Goal: Task Accomplishment & Management: Use online tool/utility

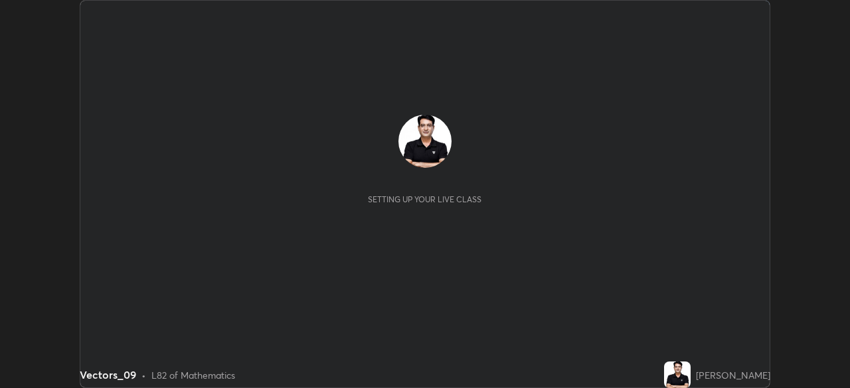
scroll to position [388, 849]
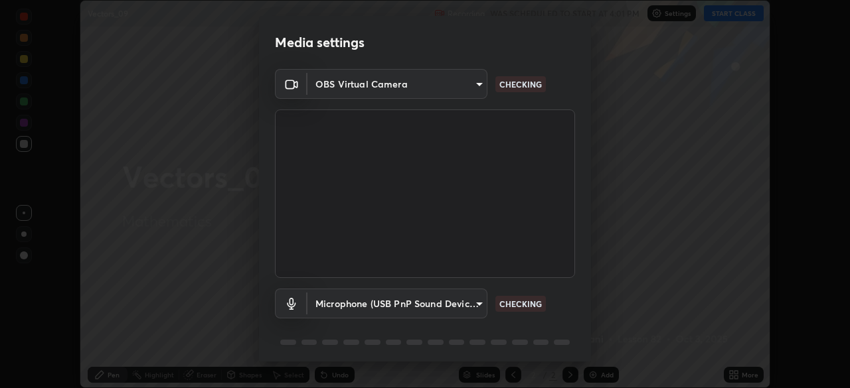
type input "3bea1df48e732a75bf676bd7aea8333698cc18d562ba91d0e9938fe52c76050e"
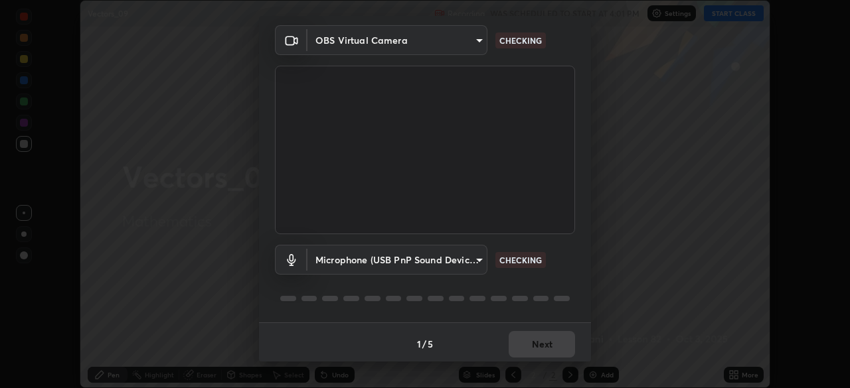
scroll to position [46, 0]
click at [478, 260] on body "Erase all Vectors_09 Recording WAS SCHEDULED TO START AT 4:01 PM Settings START…" at bounding box center [425, 194] width 850 height 388
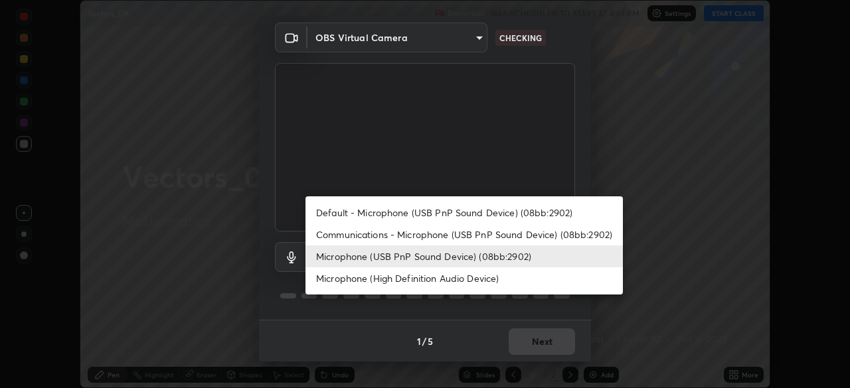
click at [477, 283] on li "Microphone (High Definition Audio Device)" at bounding box center [463, 278] width 317 height 22
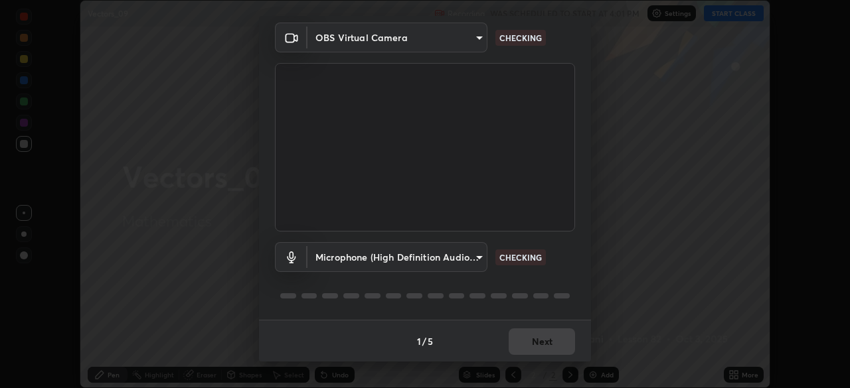
click at [475, 262] on body "Erase all Vectors_09 Recording WAS SCHEDULED TO START AT 4:01 PM Settings START…" at bounding box center [425, 194] width 850 height 388
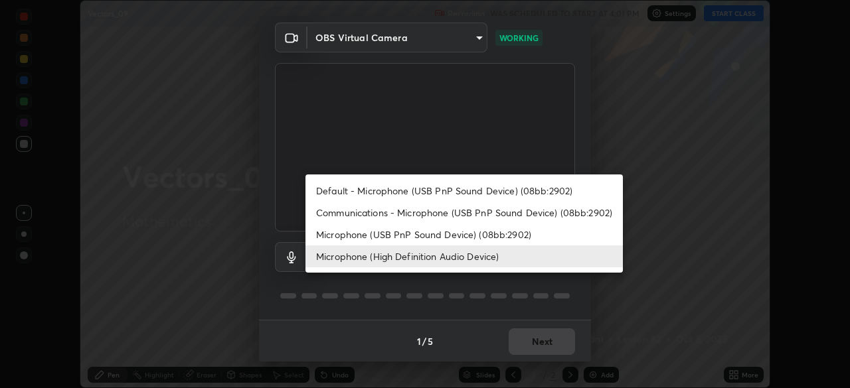
click at [475, 240] on li "Microphone (USB PnP Sound Device) (08bb:2902)" at bounding box center [463, 235] width 317 height 22
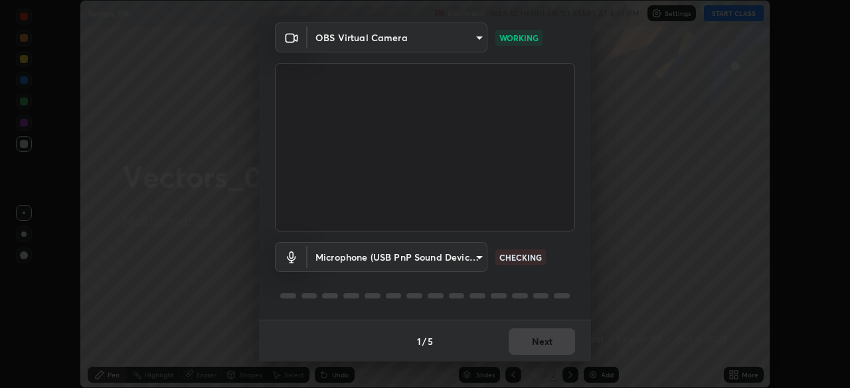
type input "7b22761036ad301dde5fcf49ee84bba252979cb7adbddb5ae9962c7faf3214cb"
click at [544, 340] on button "Next" at bounding box center [541, 342] width 66 height 27
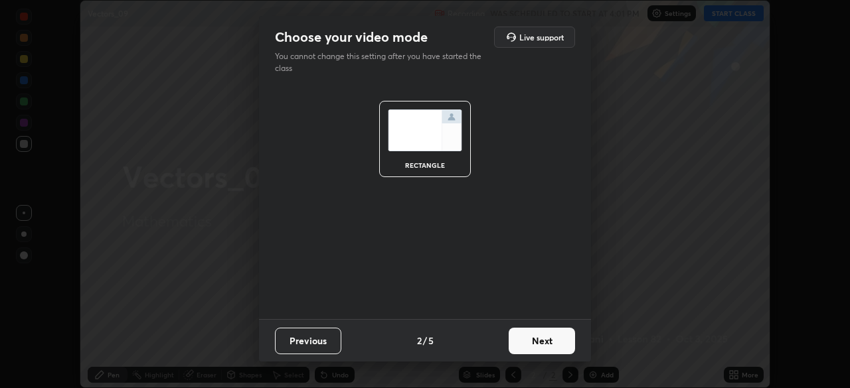
click at [551, 346] on button "Next" at bounding box center [541, 341] width 66 height 27
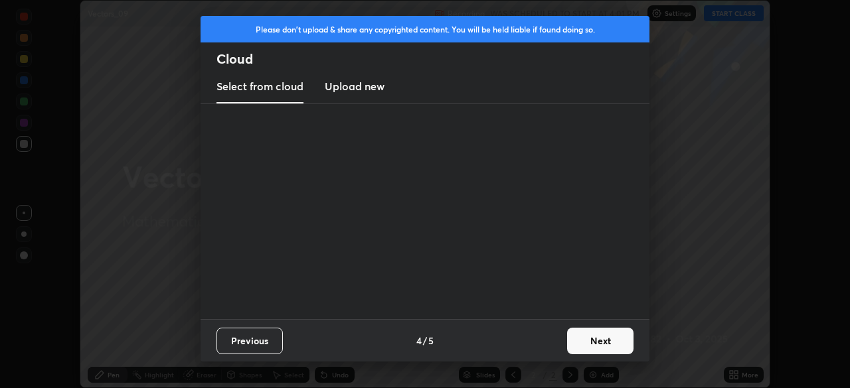
click at [567, 341] on button "Next" at bounding box center [600, 341] width 66 height 27
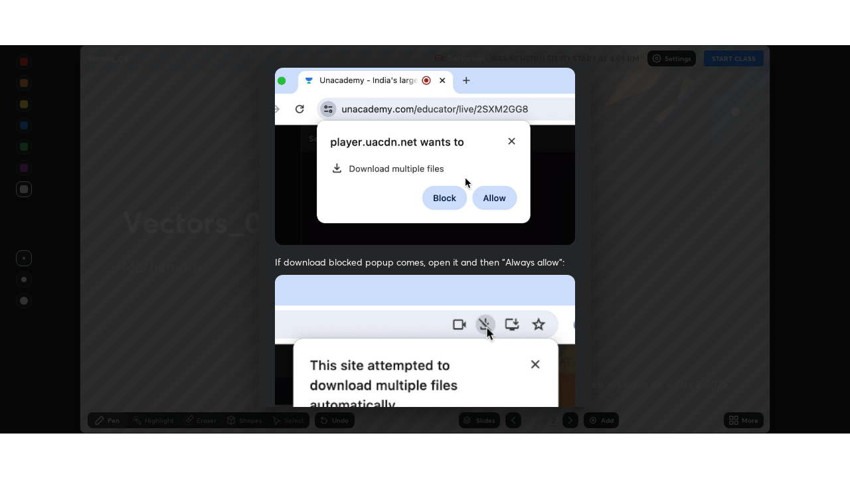
scroll to position [317, 0]
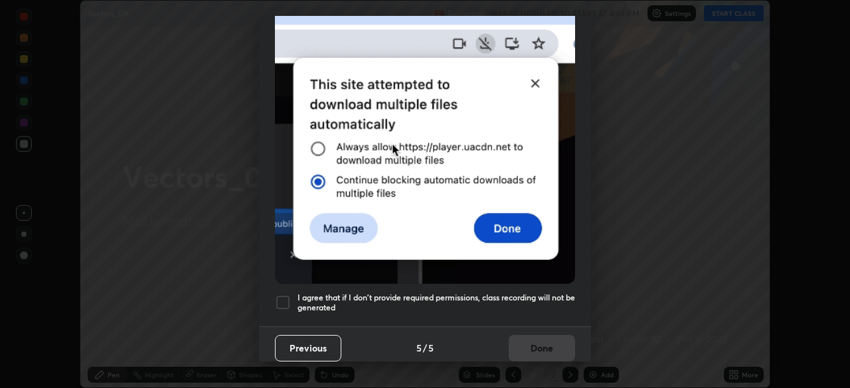
click at [287, 300] on div at bounding box center [283, 303] width 16 height 16
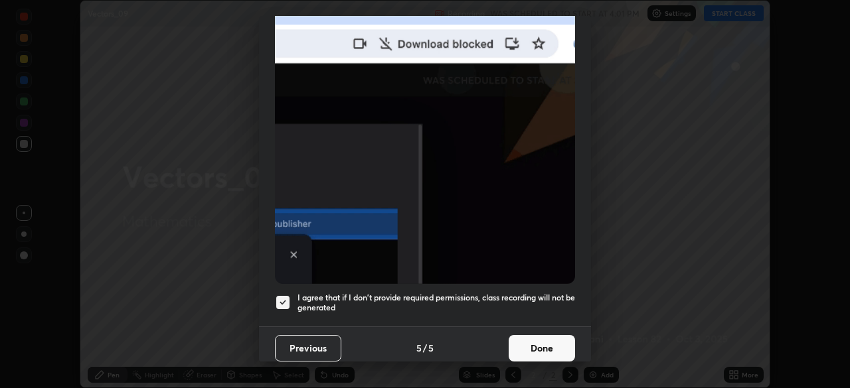
click at [556, 348] on button "Done" at bounding box center [541, 348] width 66 height 27
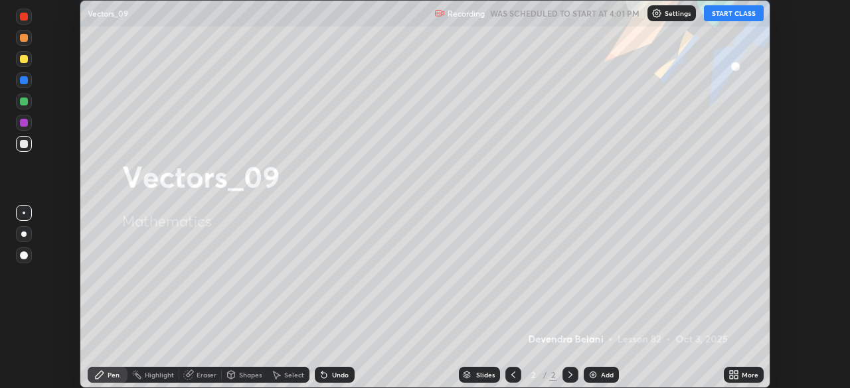
click at [730, 17] on button "START CLASS" at bounding box center [734, 13] width 60 height 16
click at [596, 379] on img at bounding box center [592, 375] width 11 height 11
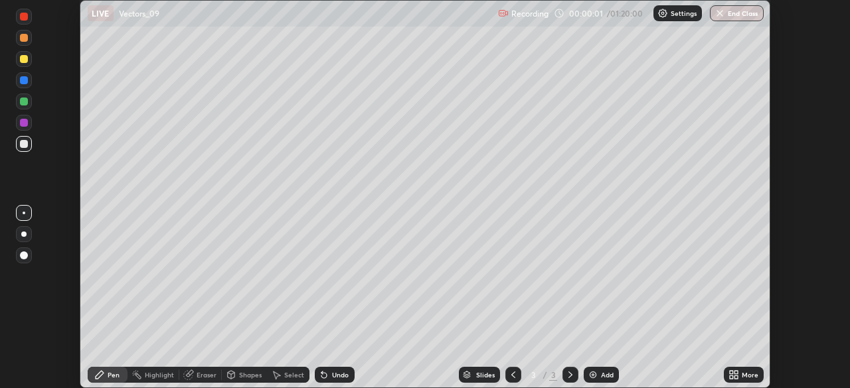
click at [734, 374] on icon at bounding box center [735, 372] width 3 height 3
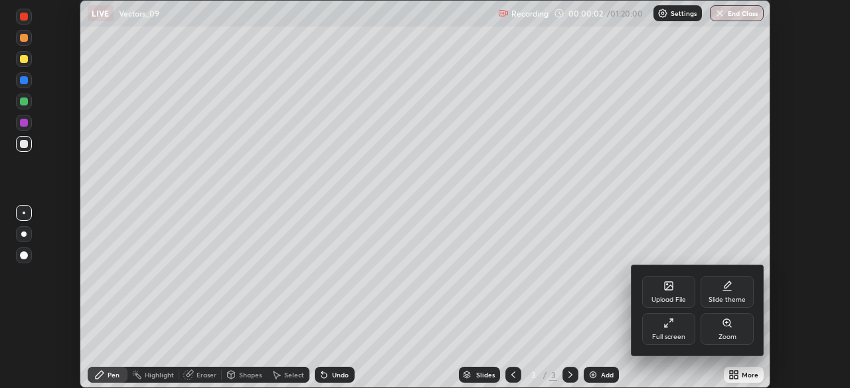
click at [672, 339] on div "Full screen" at bounding box center [668, 337] width 33 height 7
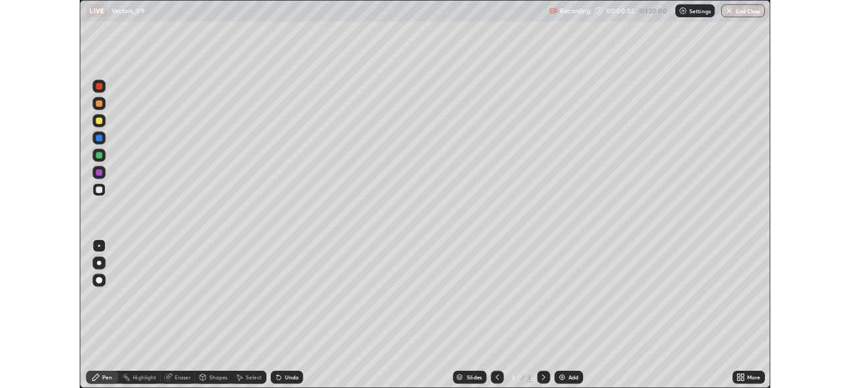
scroll to position [478, 850]
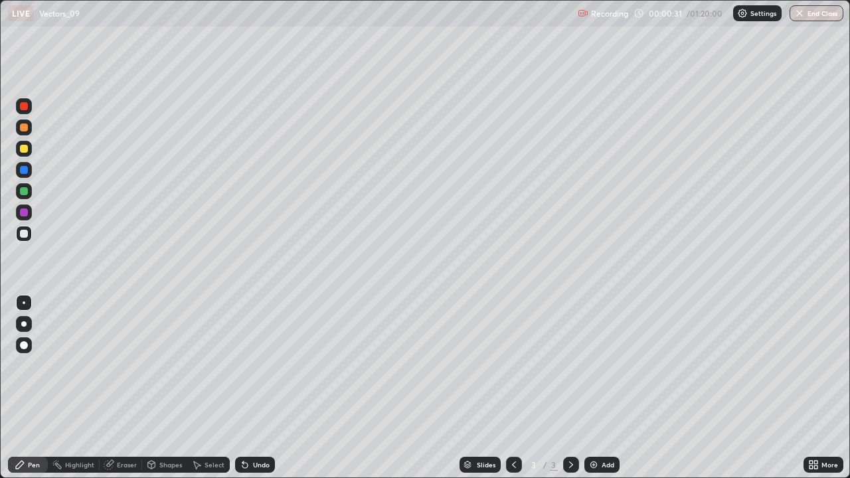
click at [25, 127] on div at bounding box center [24, 127] width 8 height 8
click at [268, 388] on div "Undo" at bounding box center [255, 465] width 40 height 16
click at [220, 388] on div "Select" at bounding box center [214, 464] width 20 height 7
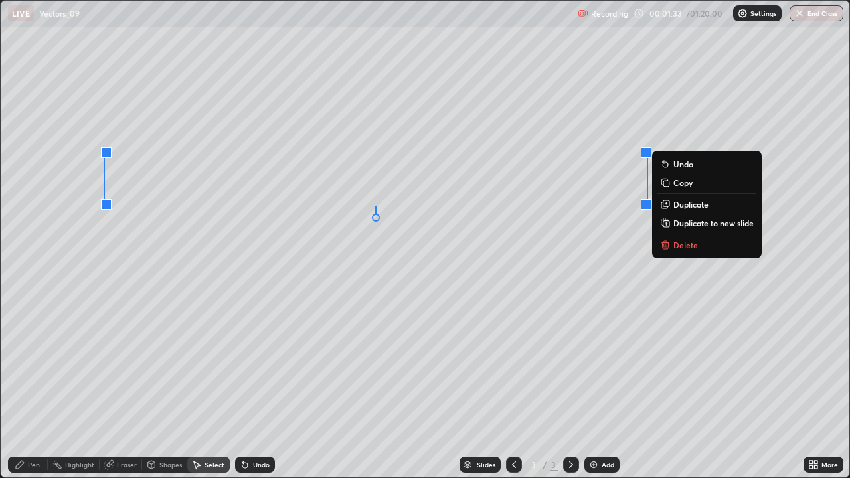
click at [37, 388] on div "Pen" at bounding box center [34, 464] width 12 height 7
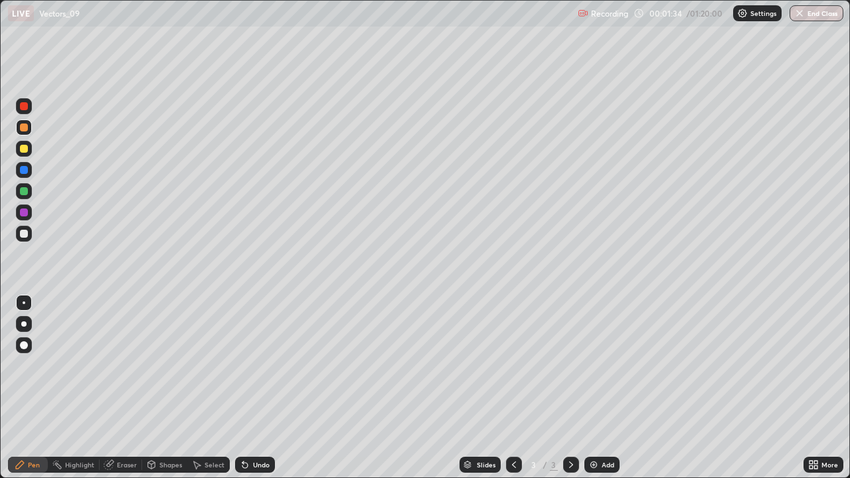
click at [27, 153] on div at bounding box center [24, 149] width 16 height 16
click at [119, 388] on div "Eraser" at bounding box center [127, 464] width 20 height 7
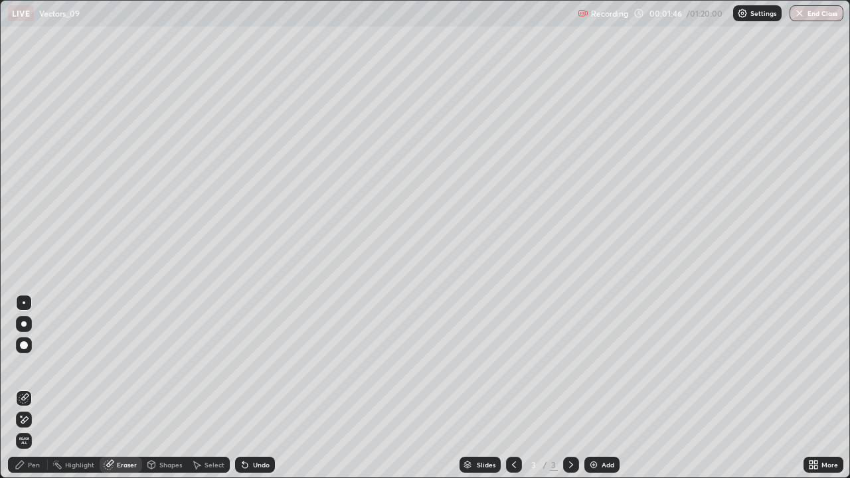
click at [35, 388] on div "Pen" at bounding box center [34, 464] width 12 height 7
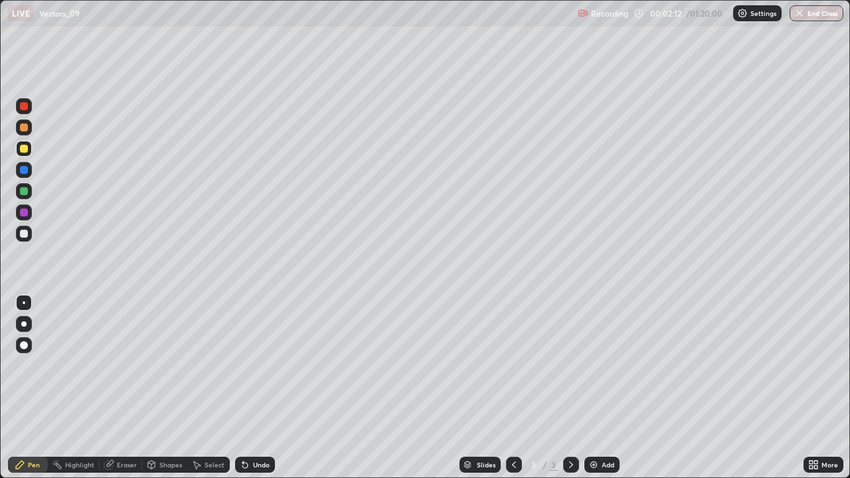
click at [23, 234] on div at bounding box center [24, 234] width 8 height 8
click at [262, 388] on div "Undo" at bounding box center [261, 464] width 17 height 7
click at [263, 388] on div "Undo" at bounding box center [261, 464] width 17 height 7
click at [256, 388] on div "Undo" at bounding box center [261, 464] width 17 height 7
click at [263, 388] on div "Undo" at bounding box center [261, 464] width 17 height 7
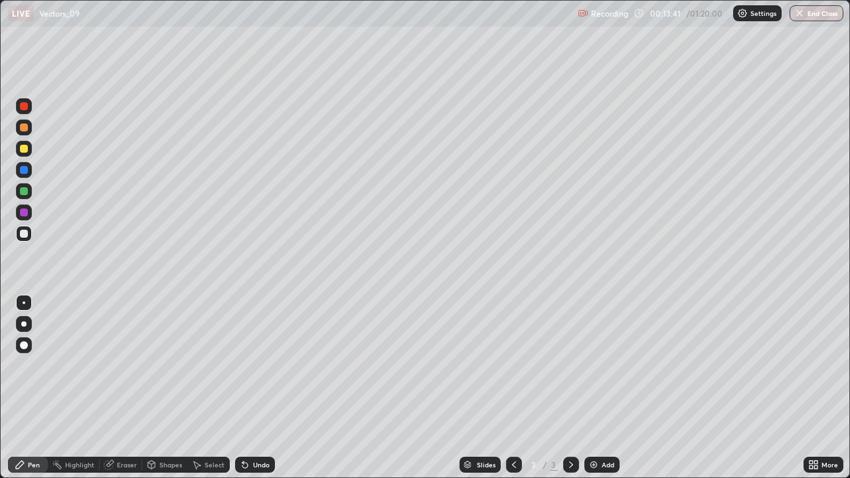
click at [25, 150] on div at bounding box center [24, 149] width 8 height 8
click at [25, 190] on div at bounding box center [24, 191] width 8 height 8
click at [588, 388] on img at bounding box center [593, 464] width 11 height 11
click at [25, 151] on div at bounding box center [24, 149] width 8 height 8
click at [23, 143] on div at bounding box center [24, 149] width 16 height 16
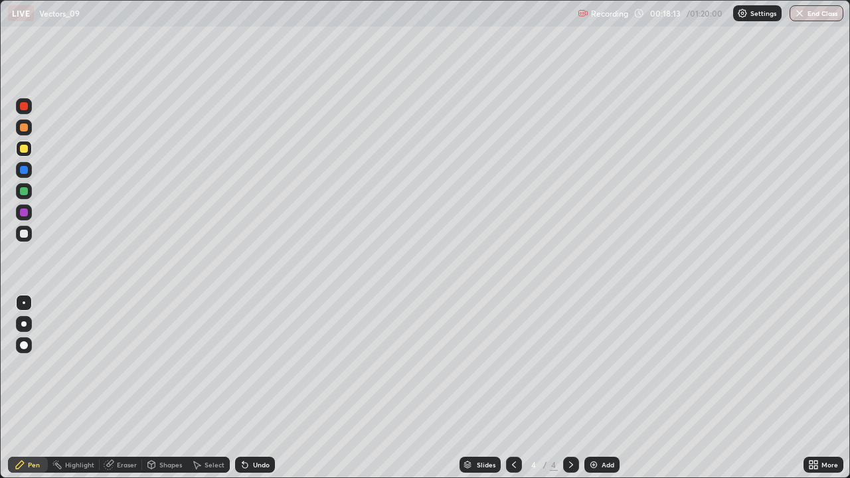
click at [21, 232] on div at bounding box center [24, 234] width 8 height 8
click at [267, 388] on div "Undo" at bounding box center [261, 464] width 17 height 7
click at [263, 388] on div "Undo" at bounding box center [255, 465] width 40 height 16
click at [25, 198] on div at bounding box center [24, 191] width 16 height 16
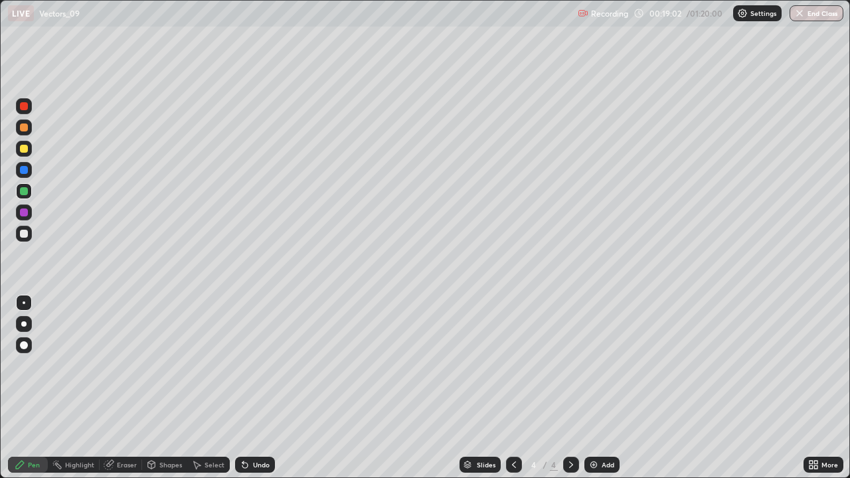
click at [21, 220] on div at bounding box center [24, 212] width 16 height 16
click at [20, 173] on div at bounding box center [24, 170] width 16 height 16
click at [590, 388] on img at bounding box center [593, 464] width 11 height 11
click at [22, 146] on div at bounding box center [24, 149] width 8 height 8
click at [264, 388] on div "Undo" at bounding box center [261, 464] width 17 height 7
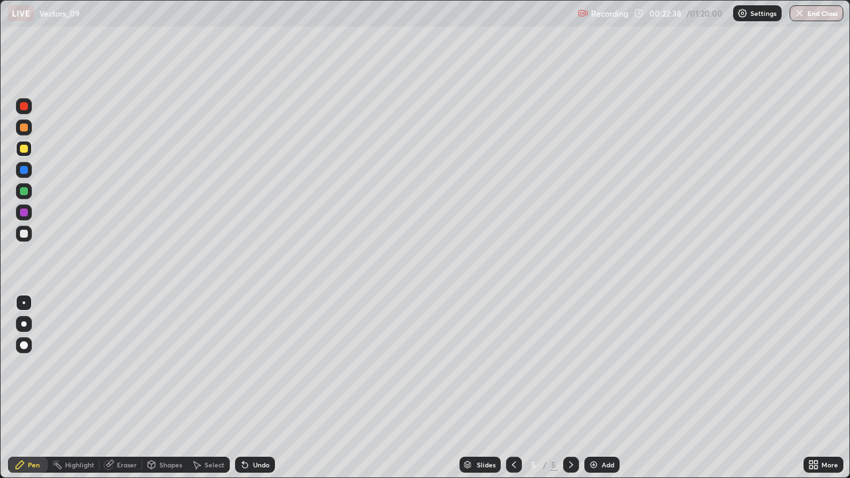
click at [264, 388] on div "Undo" at bounding box center [261, 464] width 17 height 7
click at [512, 388] on icon at bounding box center [514, 464] width 4 height 7
click at [569, 388] on icon at bounding box center [571, 464] width 11 height 11
click at [567, 388] on icon at bounding box center [571, 464] width 11 height 11
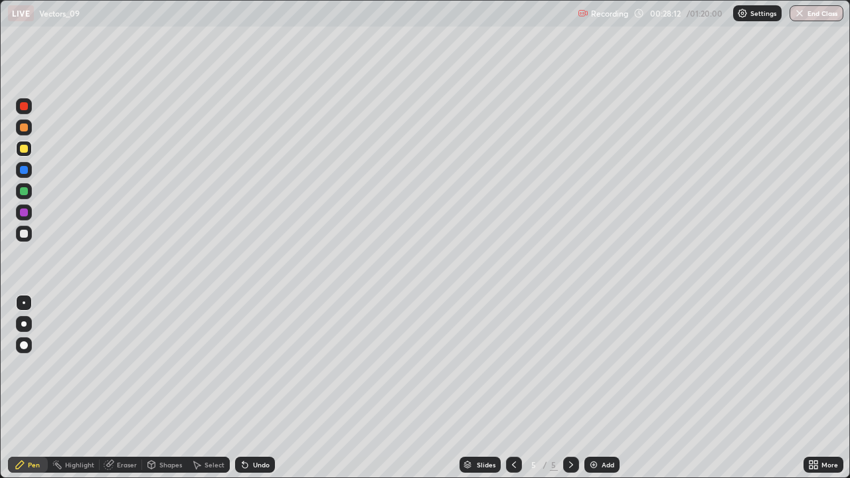
click at [595, 388] on img at bounding box center [593, 464] width 11 height 11
click at [27, 169] on div at bounding box center [24, 170] width 8 height 8
click at [25, 194] on div at bounding box center [24, 191] width 8 height 8
click at [250, 388] on div "Undo" at bounding box center [255, 465] width 40 height 16
click at [21, 234] on div at bounding box center [24, 234] width 8 height 8
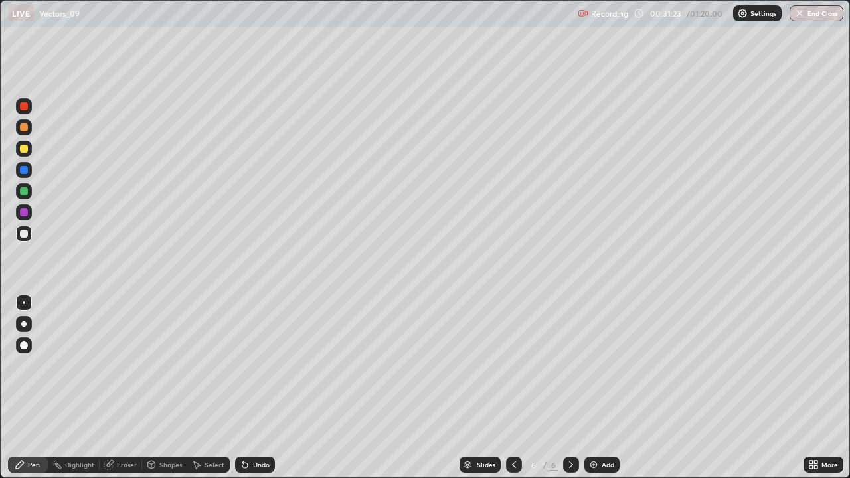
click at [24, 149] on div at bounding box center [24, 149] width 8 height 8
click at [593, 388] on img at bounding box center [593, 464] width 11 height 11
click at [256, 388] on div "Undo" at bounding box center [261, 464] width 17 height 7
click at [254, 388] on div "Undo" at bounding box center [261, 464] width 17 height 7
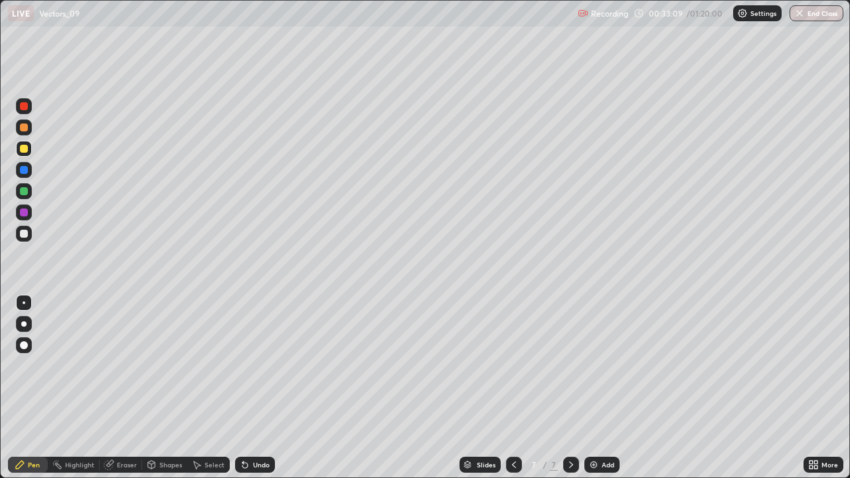
click at [256, 388] on div "Undo" at bounding box center [261, 464] width 17 height 7
click at [24, 170] on div at bounding box center [24, 170] width 8 height 8
click at [23, 234] on div at bounding box center [24, 234] width 8 height 8
click at [243, 388] on icon at bounding box center [244, 465] width 5 height 5
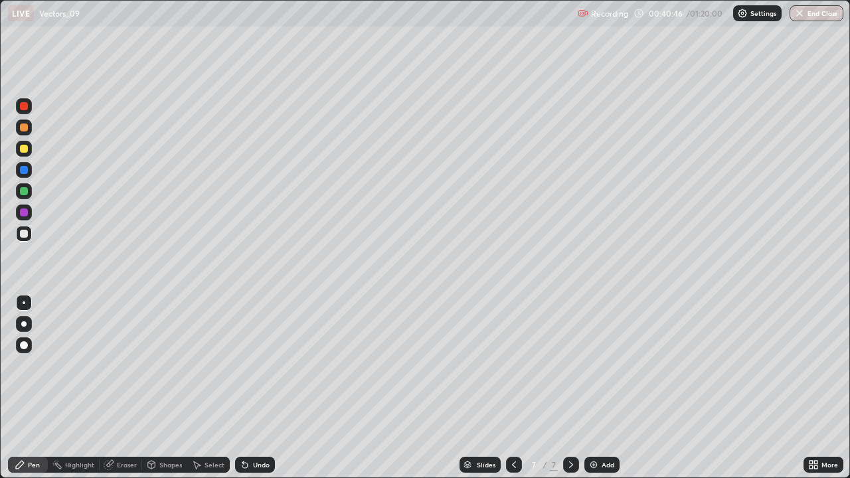
click at [208, 388] on div "Select" at bounding box center [208, 465] width 42 height 16
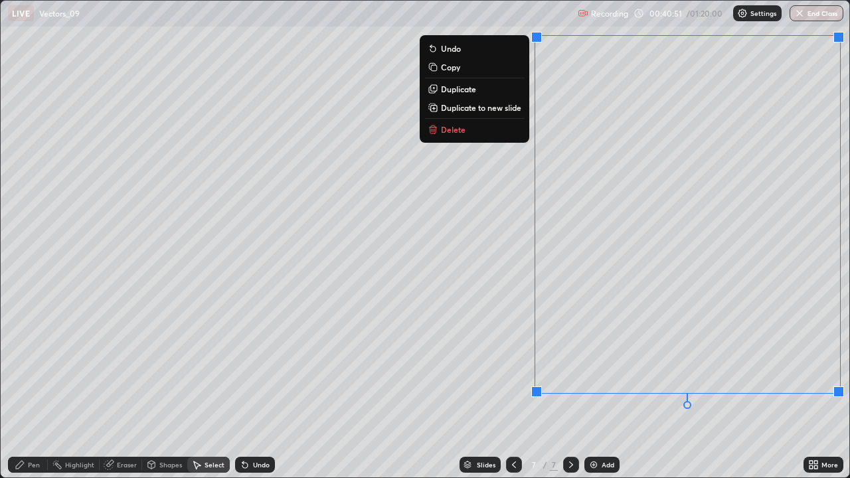
click at [494, 135] on button "Delete" at bounding box center [474, 129] width 99 height 16
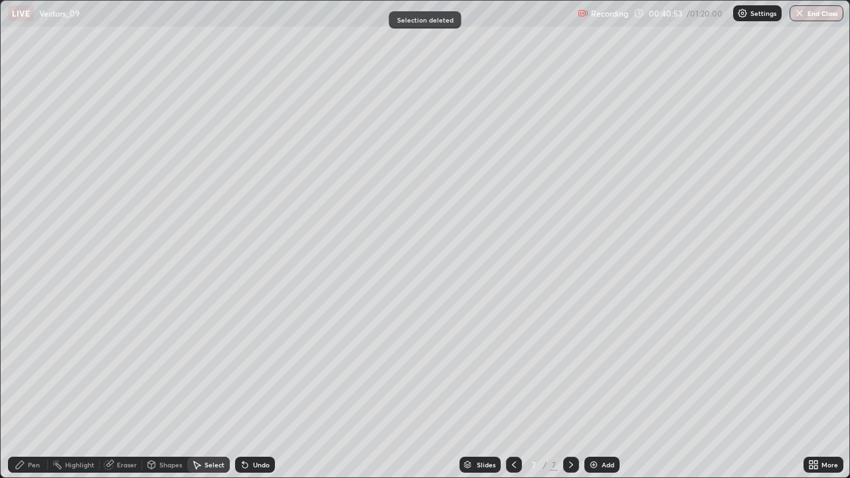
click at [33, 388] on div "Pen" at bounding box center [34, 464] width 12 height 7
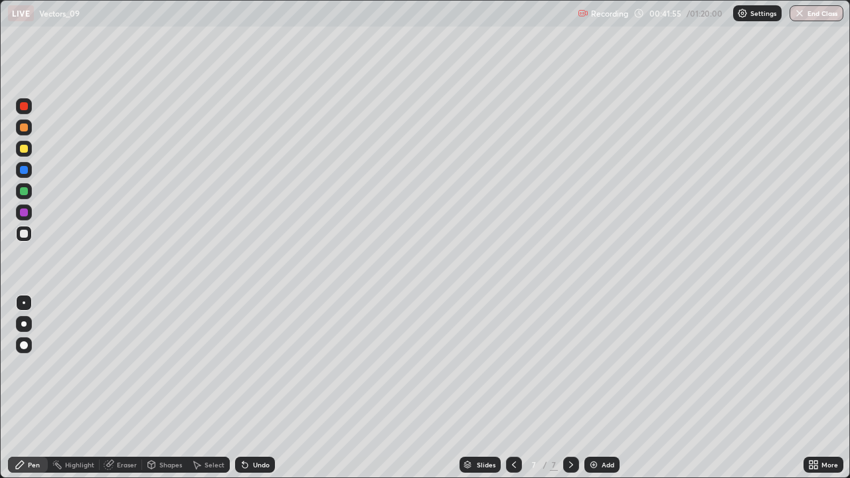
click at [595, 388] on img at bounding box center [593, 464] width 11 height 11
click at [24, 149] on div at bounding box center [24, 149] width 8 height 8
click at [262, 388] on div "Undo" at bounding box center [255, 465] width 40 height 16
click at [264, 388] on div "Undo" at bounding box center [261, 464] width 17 height 7
click at [506, 388] on div at bounding box center [514, 465] width 16 height 16
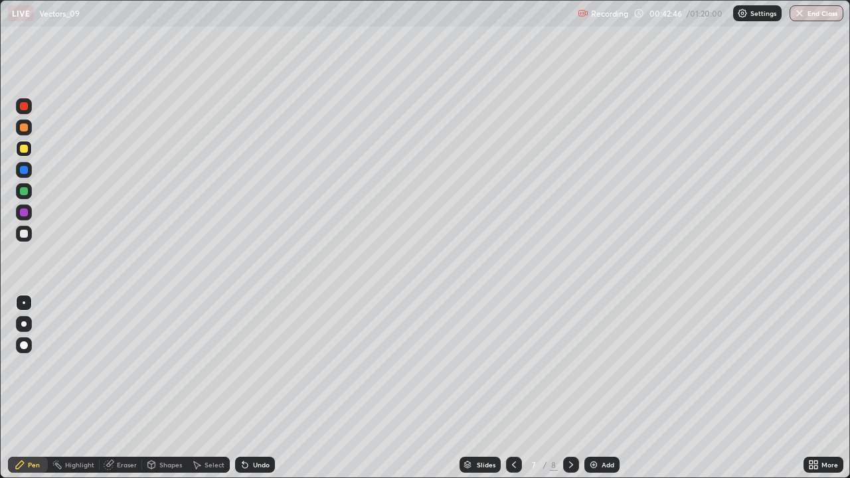
click at [566, 388] on icon at bounding box center [571, 464] width 11 height 11
click at [258, 388] on div "Undo" at bounding box center [255, 465] width 40 height 16
click at [25, 193] on div at bounding box center [24, 191] width 8 height 8
click at [601, 388] on div "Add" at bounding box center [601, 465] width 35 height 16
click at [267, 388] on div "Undo" at bounding box center [255, 465] width 40 height 16
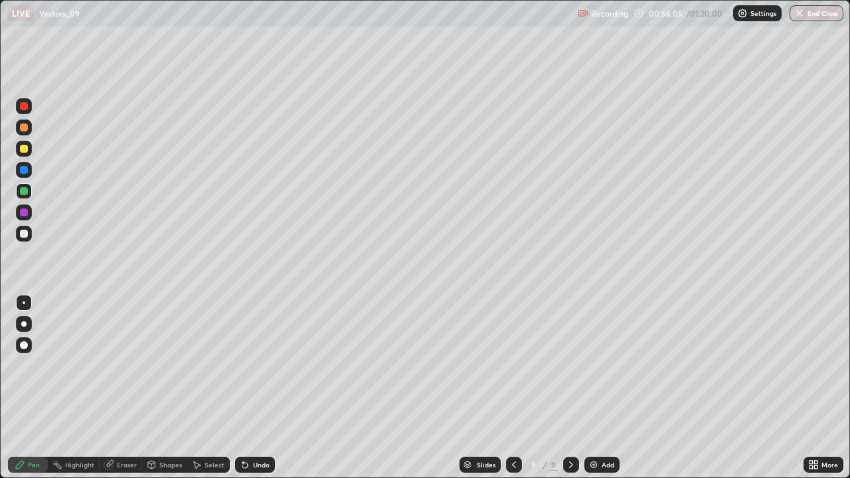
click at [512, 388] on icon at bounding box center [513, 464] width 11 height 11
click at [569, 388] on icon at bounding box center [571, 464] width 11 height 11
click at [20, 228] on div at bounding box center [24, 234] width 16 height 16
click at [23, 169] on div at bounding box center [24, 170] width 8 height 8
click at [23, 208] on div at bounding box center [24, 212] width 8 height 8
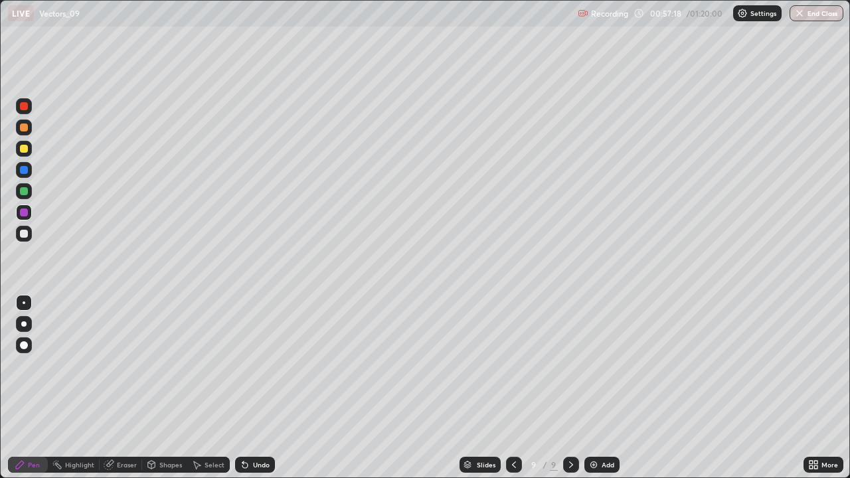
click at [28, 240] on div at bounding box center [24, 234] width 16 height 16
click at [213, 388] on div "Select" at bounding box center [214, 464] width 20 height 7
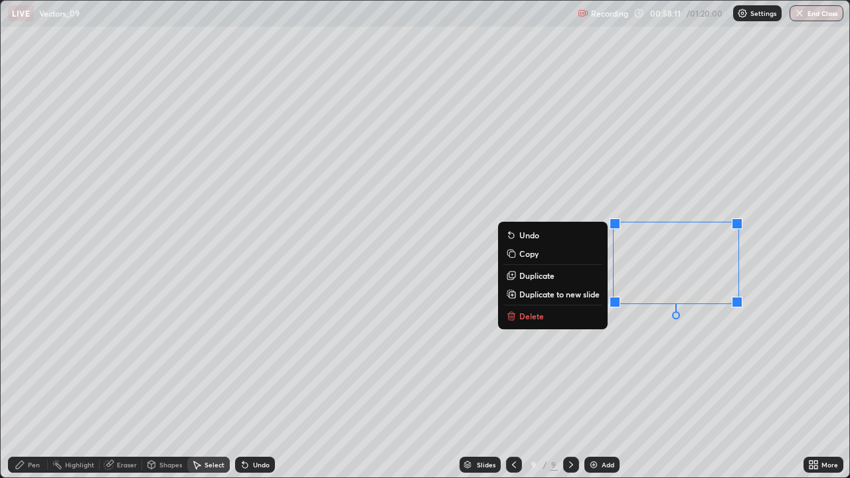
click at [550, 316] on button "Delete" at bounding box center [552, 316] width 99 height 16
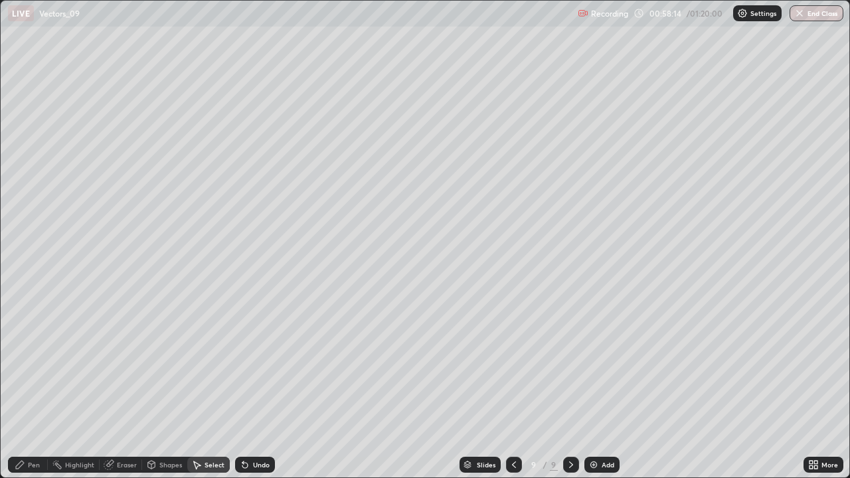
click at [35, 388] on div "Pen" at bounding box center [34, 464] width 12 height 7
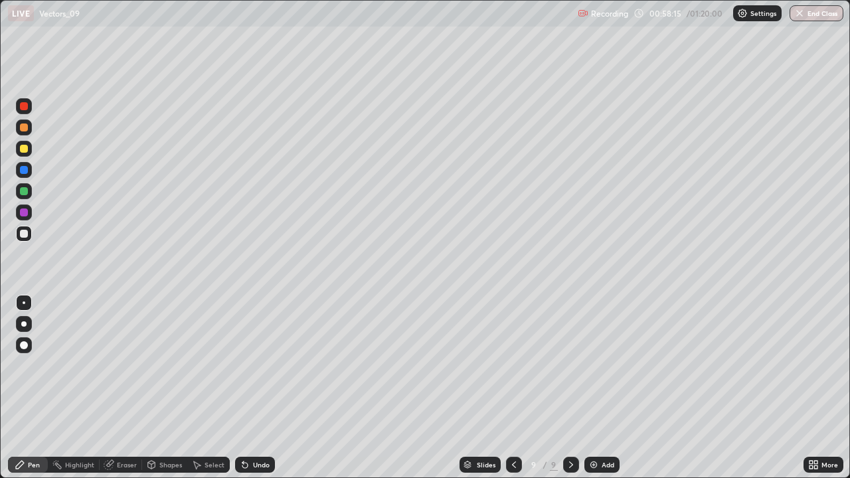
click at [23, 189] on div at bounding box center [24, 191] width 8 height 8
click at [23, 241] on div at bounding box center [24, 234] width 16 height 16
click at [23, 152] on div at bounding box center [24, 149] width 8 height 8
click at [21, 169] on div at bounding box center [24, 170] width 8 height 8
click at [27, 129] on div at bounding box center [24, 127] width 8 height 8
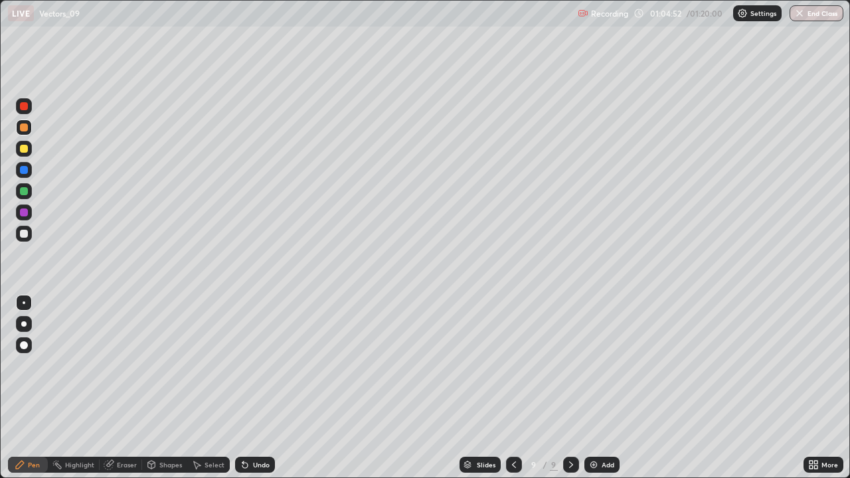
click at [593, 388] on img at bounding box center [593, 464] width 11 height 11
click at [260, 388] on div "Undo" at bounding box center [255, 465] width 40 height 16
click at [259, 388] on div "Undo" at bounding box center [261, 464] width 17 height 7
click at [255, 388] on div "Undo" at bounding box center [261, 464] width 17 height 7
click at [251, 388] on div "Undo" at bounding box center [255, 465] width 40 height 16
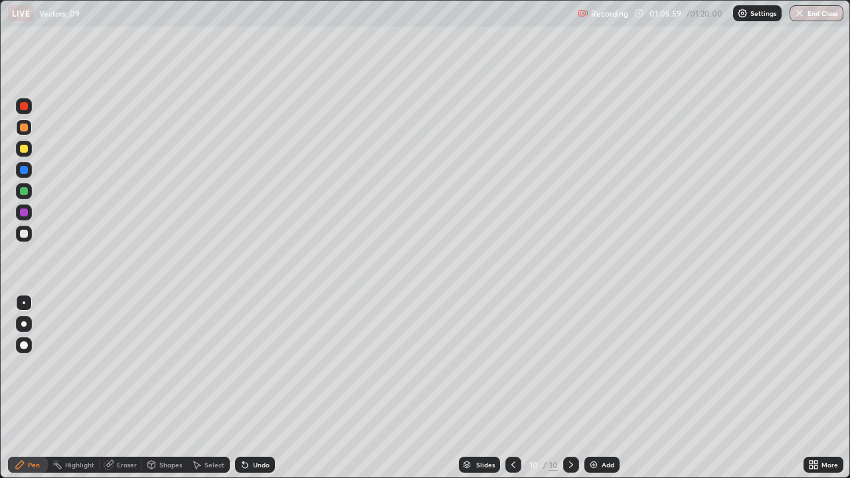
click at [248, 388] on div "Undo" at bounding box center [255, 465] width 40 height 16
click at [253, 388] on div "Undo" at bounding box center [261, 464] width 17 height 7
click at [247, 388] on icon at bounding box center [245, 464] width 11 height 11
click at [242, 388] on icon at bounding box center [242, 461] width 1 height 1
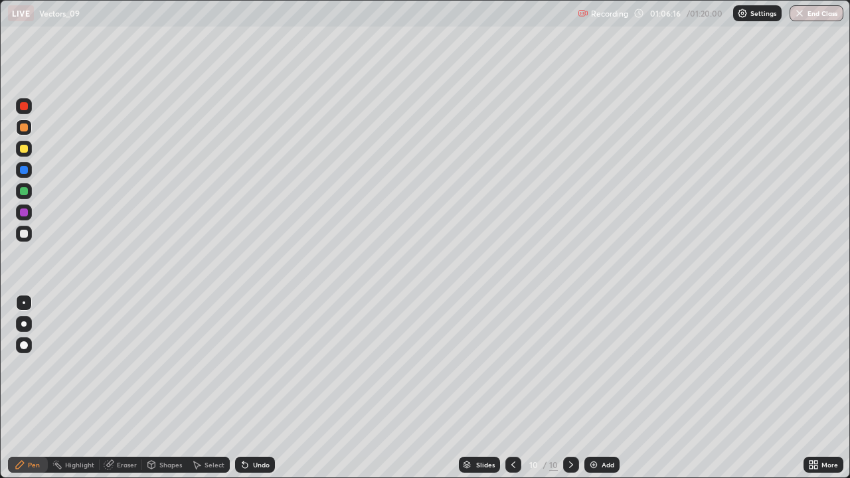
click at [242, 388] on icon at bounding box center [242, 461] width 1 height 1
click at [248, 388] on icon at bounding box center [245, 464] width 11 height 11
click at [255, 388] on div "Undo" at bounding box center [255, 465] width 40 height 16
click at [254, 388] on div "Undo" at bounding box center [255, 465] width 40 height 16
click at [600, 388] on div "Add" at bounding box center [601, 465] width 35 height 16
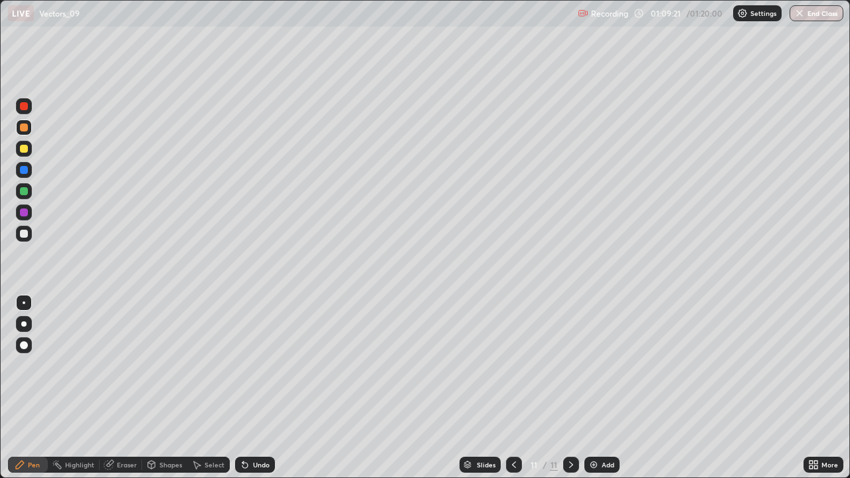
click at [21, 148] on div at bounding box center [24, 149] width 8 height 8
click at [251, 388] on div "Undo" at bounding box center [255, 465] width 40 height 16
click at [243, 388] on icon at bounding box center [244, 465] width 5 height 5
click at [21, 194] on div at bounding box center [24, 191] width 8 height 8
click at [250, 388] on div "Undo" at bounding box center [255, 465] width 40 height 16
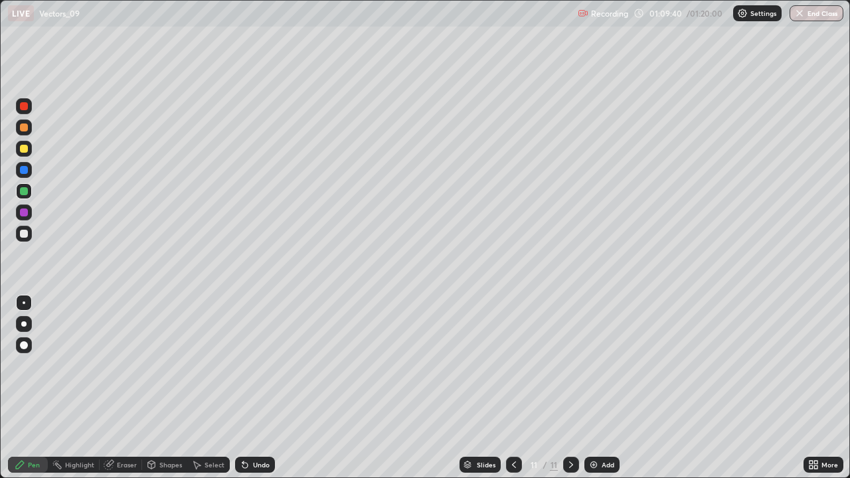
click at [264, 388] on div "Undo" at bounding box center [255, 465] width 40 height 16
click at [260, 388] on div "Undo" at bounding box center [261, 464] width 17 height 7
click at [253, 388] on div "Undo" at bounding box center [261, 464] width 17 height 7
click at [243, 388] on icon at bounding box center [244, 465] width 5 height 5
click at [242, 388] on icon at bounding box center [242, 461] width 1 height 1
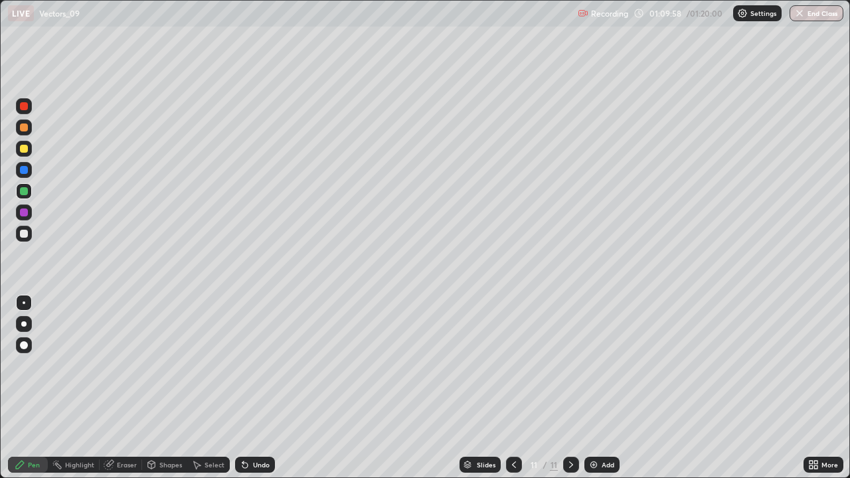
click at [242, 388] on icon at bounding box center [242, 461] width 1 height 1
click at [239, 388] on div "Undo" at bounding box center [255, 465] width 40 height 16
click at [238, 388] on div "Undo" at bounding box center [255, 465] width 40 height 16
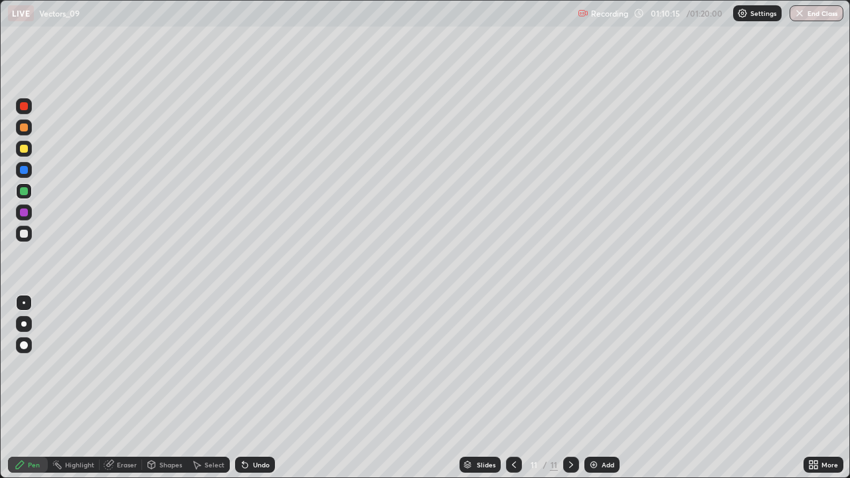
click at [243, 388] on icon at bounding box center [244, 465] width 5 height 5
click at [585, 388] on div "Add" at bounding box center [601, 465] width 35 height 16
click at [268, 388] on div "Undo" at bounding box center [255, 465] width 40 height 16
click at [260, 388] on div "Undo" at bounding box center [261, 464] width 17 height 7
click at [256, 388] on div "Undo" at bounding box center [261, 464] width 17 height 7
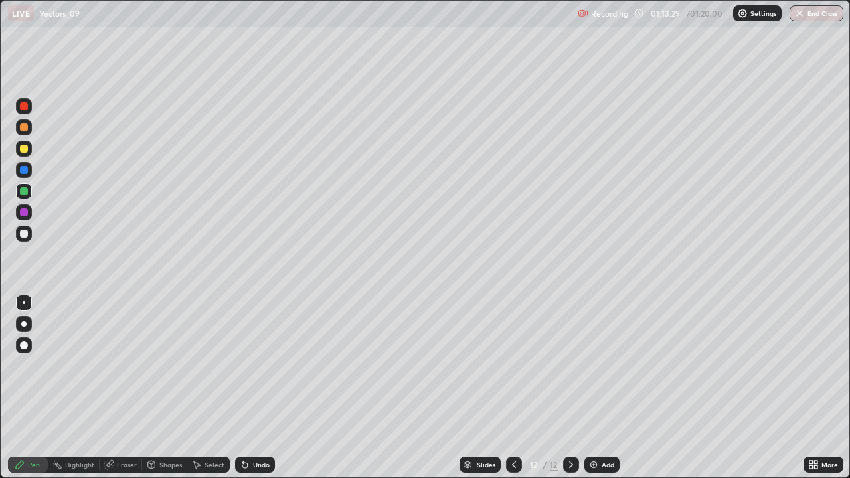
click at [261, 388] on div "Undo" at bounding box center [261, 464] width 17 height 7
click at [271, 388] on div "Undo" at bounding box center [255, 465] width 40 height 16
click at [270, 388] on div "Undo" at bounding box center [255, 465] width 40 height 16
click at [131, 388] on div "Eraser" at bounding box center [127, 464] width 20 height 7
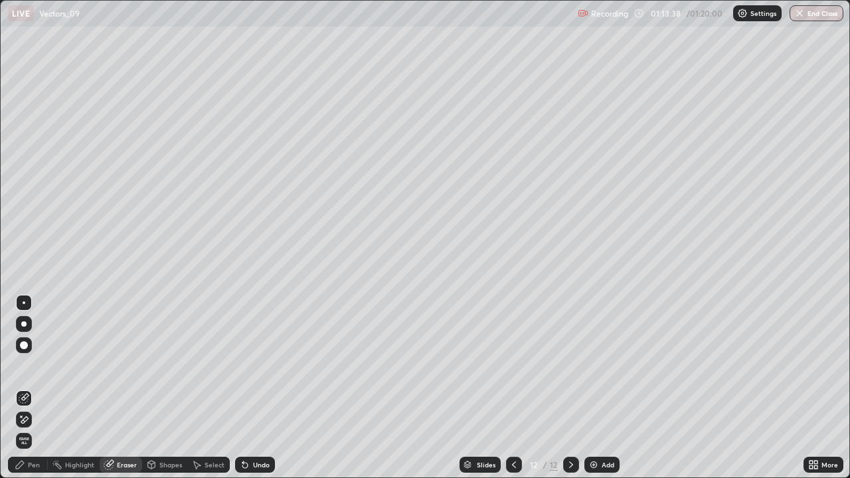
click at [27, 388] on div "Pen" at bounding box center [28, 465] width 40 height 16
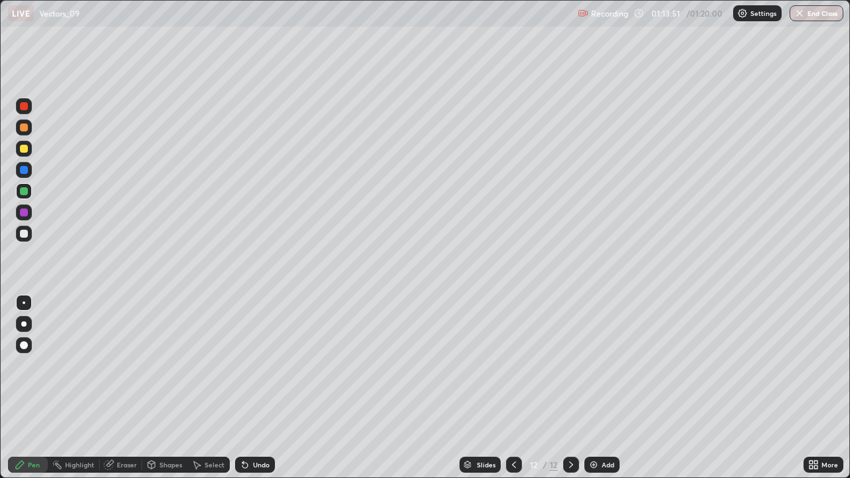
click at [254, 388] on div "Undo" at bounding box center [255, 465] width 40 height 16
click at [262, 388] on div "Undo" at bounding box center [261, 464] width 17 height 7
click at [264, 388] on div "Undo" at bounding box center [261, 464] width 17 height 7
click at [24, 106] on div at bounding box center [24, 106] width 8 height 8
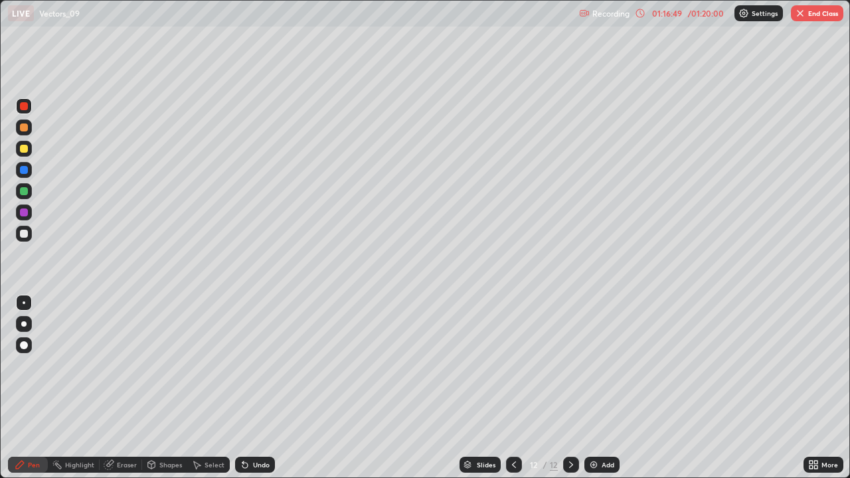
click at [25, 214] on div at bounding box center [24, 212] width 8 height 8
click at [820, 17] on button "End Class" at bounding box center [817, 13] width 52 height 16
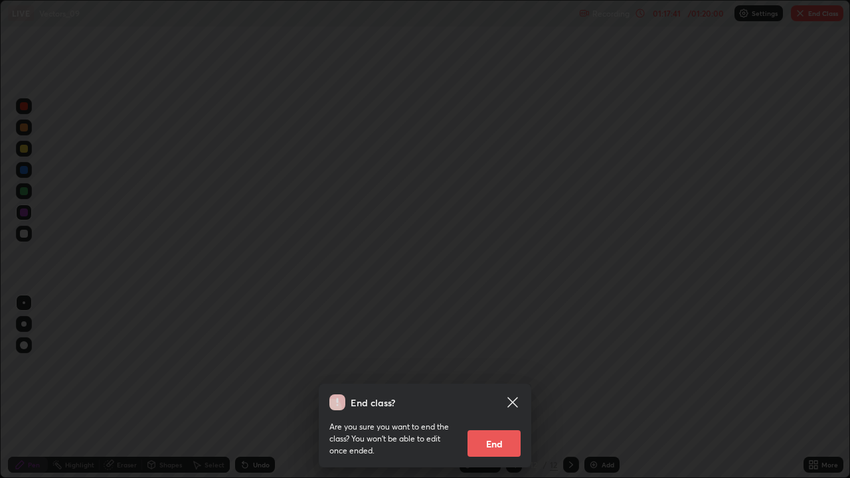
click at [509, 388] on button "End" at bounding box center [493, 443] width 53 height 27
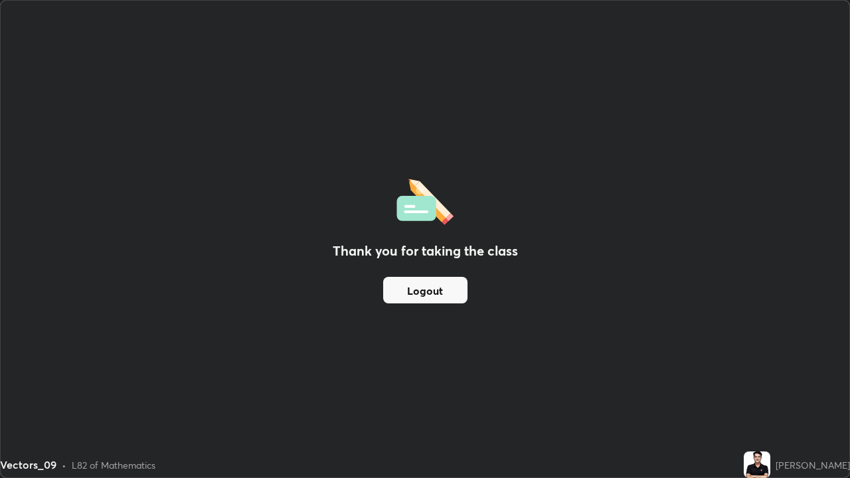
click at [481, 309] on div "Thank you for taking the class Logout" at bounding box center [425, 239] width 848 height 477
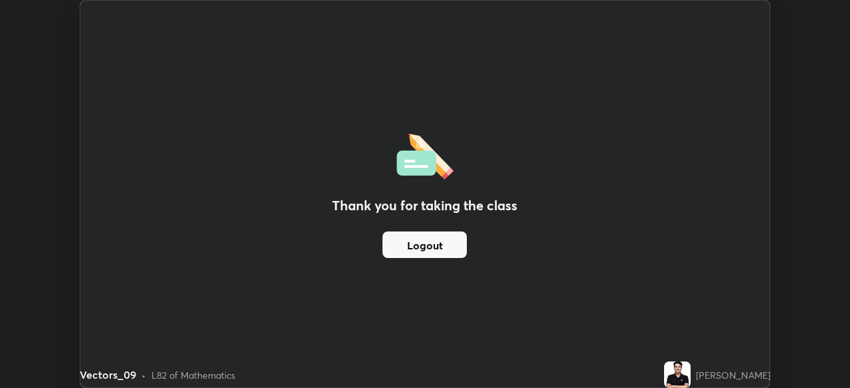
scroll to position [65985, 65524]
